Goal: Check status

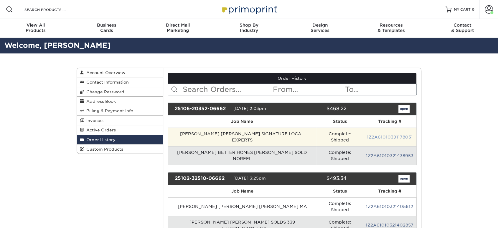
click at [372, 134] on link "1Z2A61010391178031" at bounding box center [390, 136] width 46 height 5
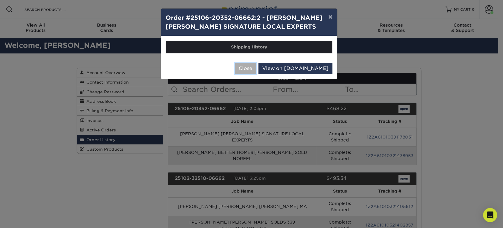
click at [256, 70] on button "Close" at bounding box center [245, 68] width 21 height 11
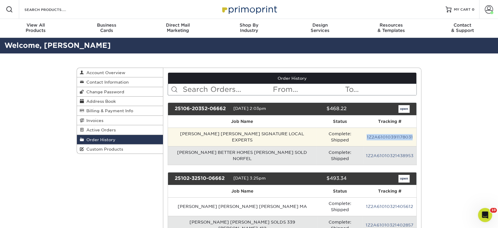
drag, startPoint x: 413, startPoint y: 133, endPoint x: 366, endPoint y: 132, distance: 46.9
click at [366, 132] on td "1Z2A61010391178031" at bounding box center [389, 136] width 53 height 19
copy link "1Z2A61010391178031"
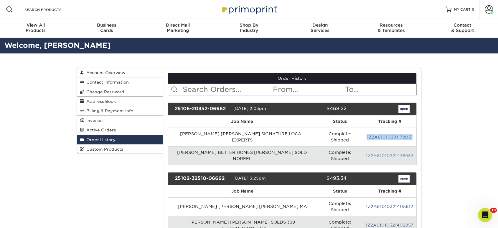
click at [377, 153] on link "1Z2A61010321438953" at bounding box center [389, 155] width 47 height 5
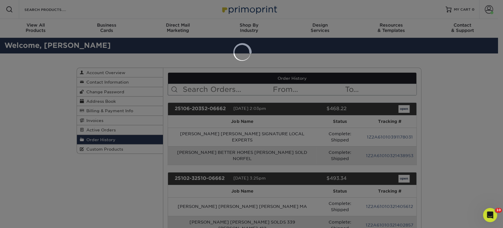
click at [294, 150] on div at bounding box center [251, 114] width 503 height 228
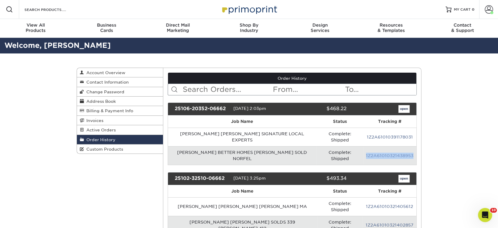
drag, startPoint x: 416, startPoint y: 145, endPoint x: 367, endPoint y: 145, distance: 48.9
click at [367, 146] on td "1Z2A61010321438953" at bounding box center [389, 155] width 53 height 19
copy link "1Z2A61010321438953"
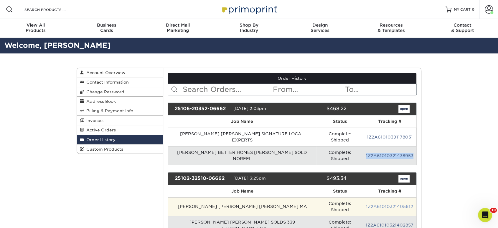
click at [376, 204] on link "1Z2A61010321405612" at bounding box center [389, 206] width 47 height 5
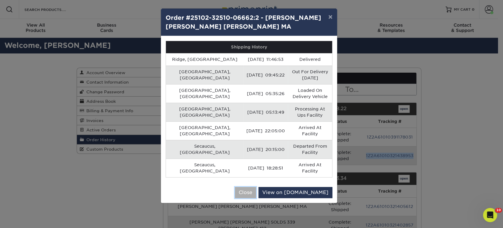
click at [256, 187] on button "Close" at bounding box center [245, 192] width 21 height 11
